Goal: Task Accomplishment & Management: Manage account settings

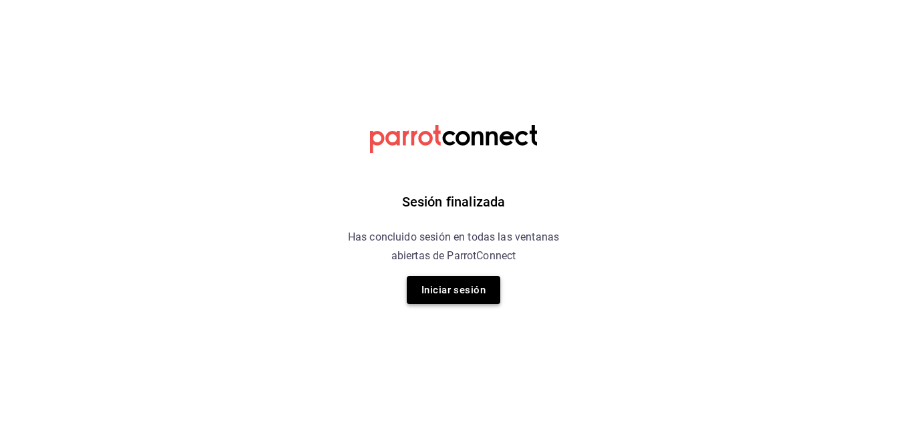
click at [466, 286] on button "Iniciar sesión" at bounding box center [454, 290] width 94 height 28
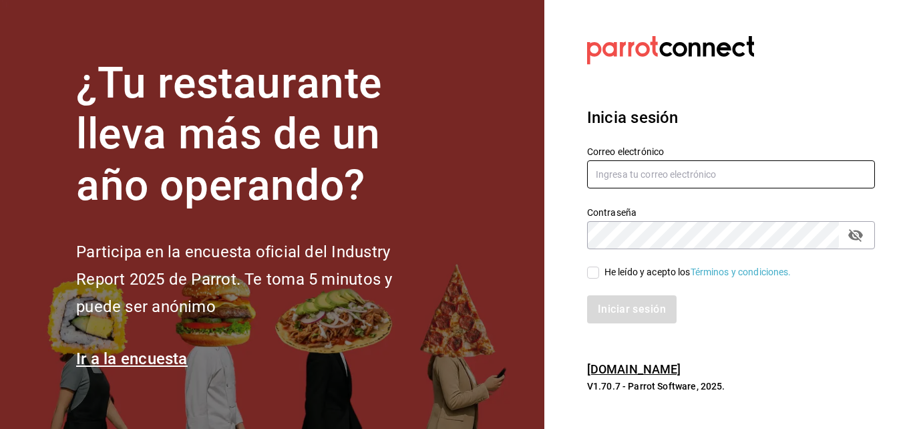
type input "super.josLuis@gmail.com"
click at [591, 281] on div "Iniciar sesión" at bounding box center [723, 301] width 304 height 44
click at [591, 274] on input "He leído y acepto los Términos y condiciones." at bounding box center [593, 272] width 12 height 12
checkbox input "true"
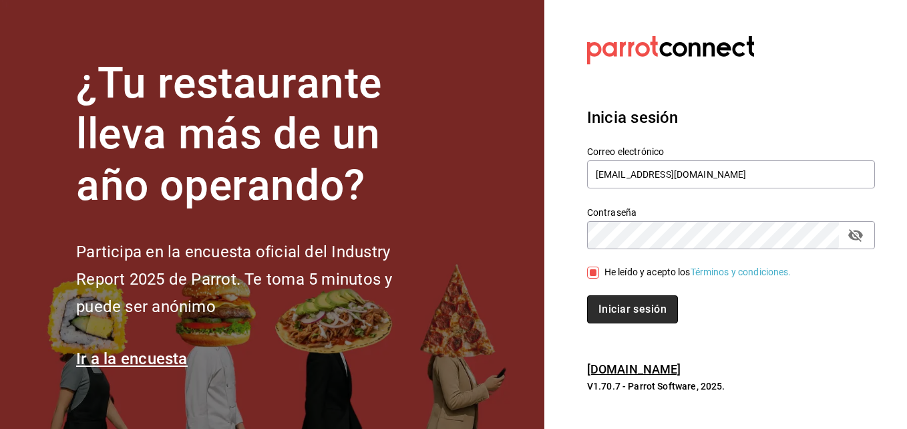
click at [624, 305] on button "Iniciar sesión" at bounding box center [632, 309] width 91 height 28
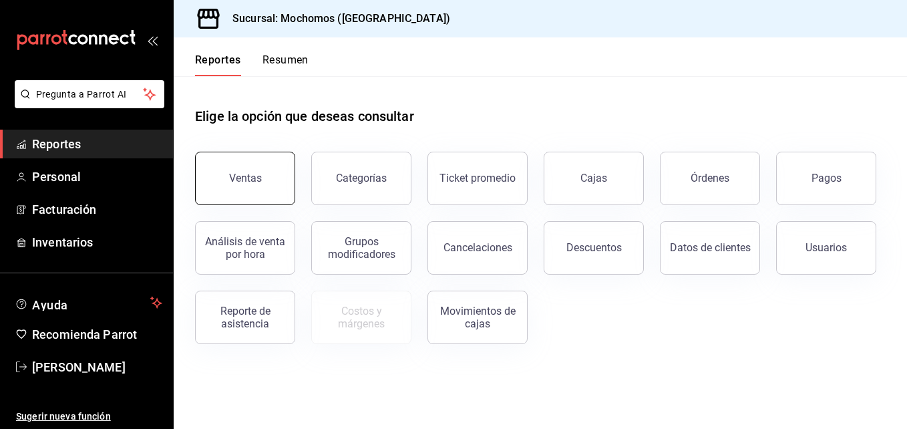
click at [240, 157] on button "Ventas" at bounding box center [245, 178] width 100 height 53
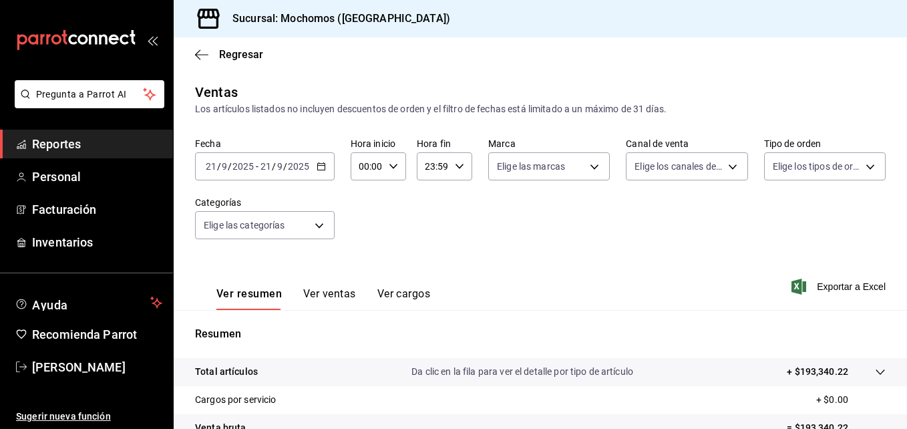
click at [317, 164] on icon "button" at bounding box center [321, 166] width 9 height 9
